Goal: Register for event/course

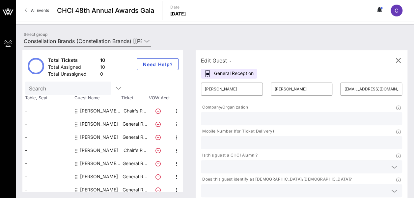
scroll to position [44, 0]
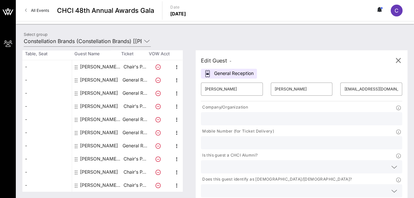
click at [34, 11] on span "All Events" at bounding box center [40, 10] width 18 height 5
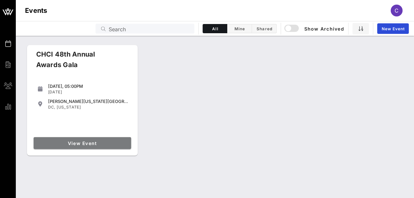
click at [89, 142] on span "View Event" at bounding box center [82, 144] width 92 height 6
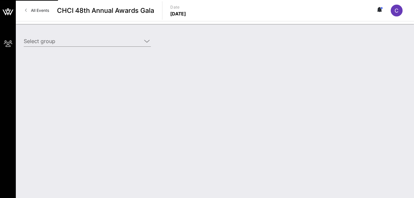
type input "Constellation Brands (Constellation Brands) [Carolina Barroso Rodriguez, caroli…"
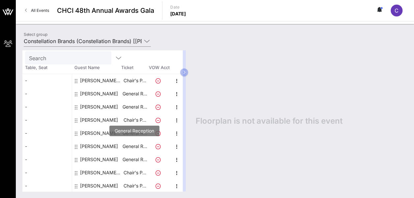
scroll to position [44, 0]
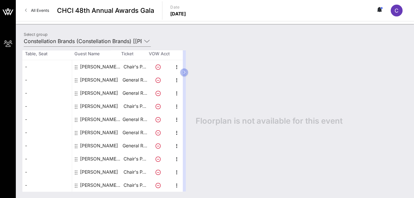
click at [186, 15] on p "Thursday, Sep. 18, 2025" at bounding box center [178, 14] width 16 height 7
click at [380, 12] on icon at bounding box center [380, 9] width 6 height 5
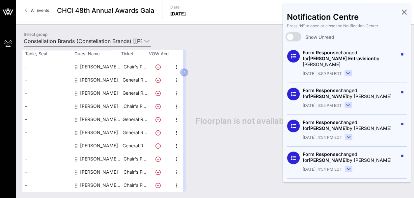
click at [347, 72] on icon at bounding box center [348, 73] width 4 height 2
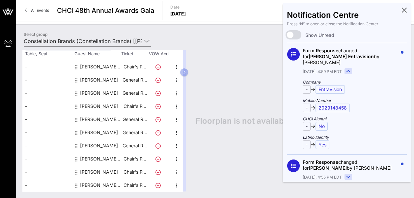
scroll to position [0, 0]
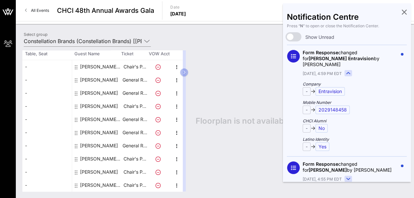
click at [347, 70] on rect at bounding box center [348, 73] width 7 height 6
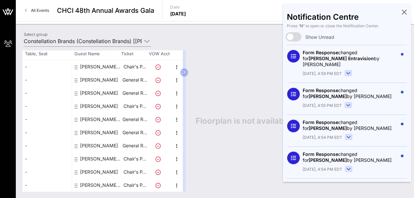
click at [348, 102] on rect at bounding box center [348, 105] width 7 height 6
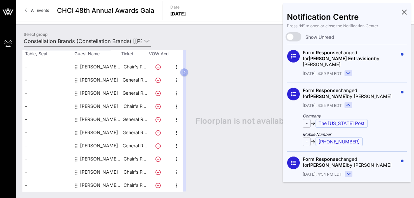
click at [348, 102] on rect at bounding box center [348, 105] width 7 height 6
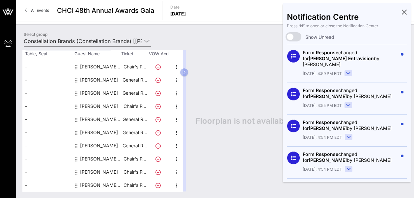
click at [346, 134] on rect at bounding box center [348, 137] width 7 height 6
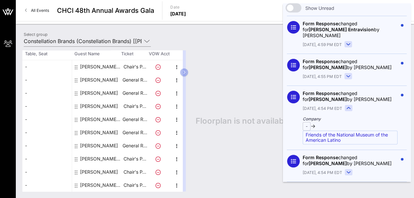
scroll to position [29, 0]
click at [348, 105] on rect at bounding box center [348, 108] width 7 height 6
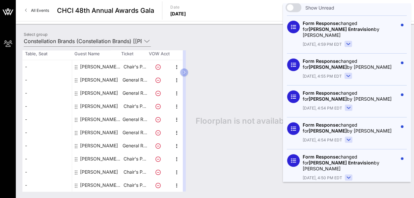
click at [346, 137] on rect at bounding box center [348, 140] width 7 height 6
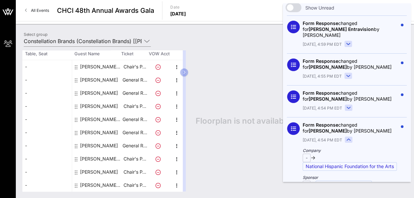
click at [346, 137] on rect at bounding box center [348, 140] width 7 height 6
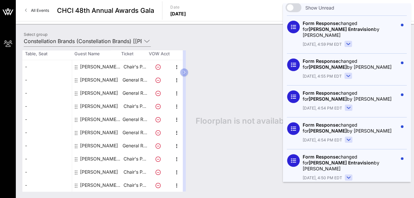
click at [345, 175] on rect at bounding box center [348, 178] width 7 height 6
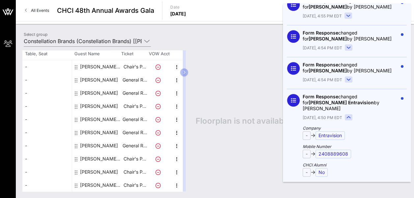
scroll to position [111, 0]
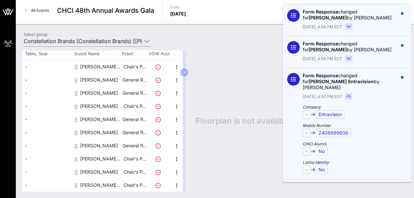
click at [348, 94] on rect at bounding box center [348, 97] width 7 height 6
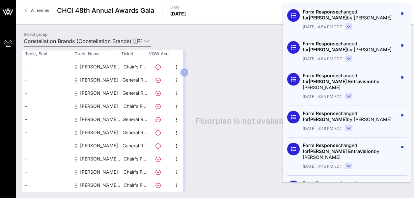
click at [345, 125] on rect at bounding box center [348, 128] width 7 height 6
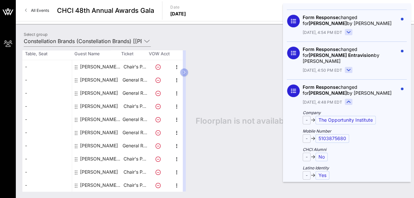
scroll to position [143, 0]
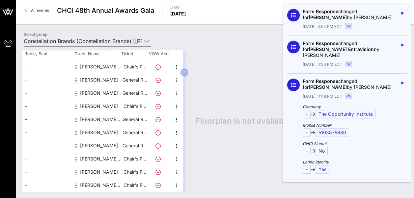
click at [347, 95] on icon at bounding box center [349, 96] width 4 height 2
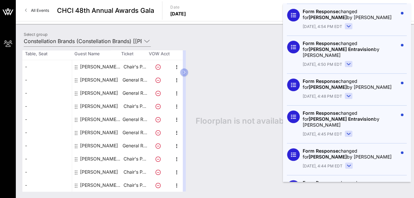
click at [347, 133] on icon at bounding box center [349, 134] width 4 height 2
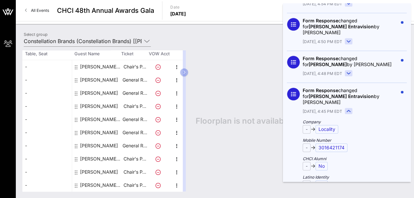
scroll to position [166, 0]
click at [347, 108] on rect at bounding box center [348, 111] width 7 height 6
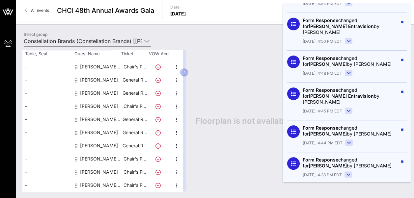
click at [350, 140] on rect at bounding box center [348, 143] width 7 height 6
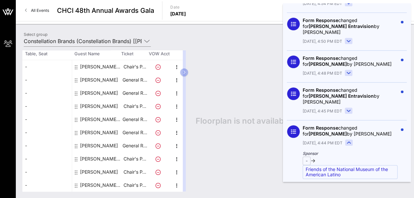
scroll to position [200, 0]
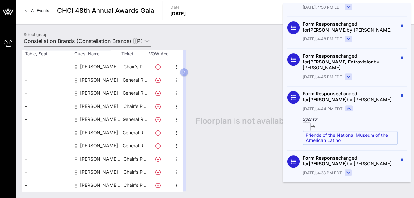
click at [348, 172] on icon at bounding box center [348, 173] width 4 height 2
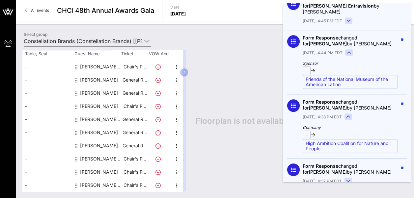
scroll to position [257, 0]
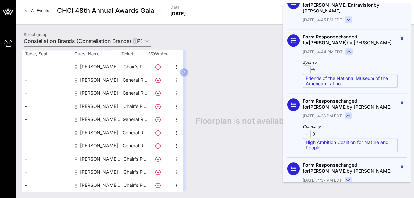
click at [108, 67] on div "Alejandra Perez Marroquin Bitar" at bounding box center [100, 66] width 41 height 13
